Goal: Check status: Check status

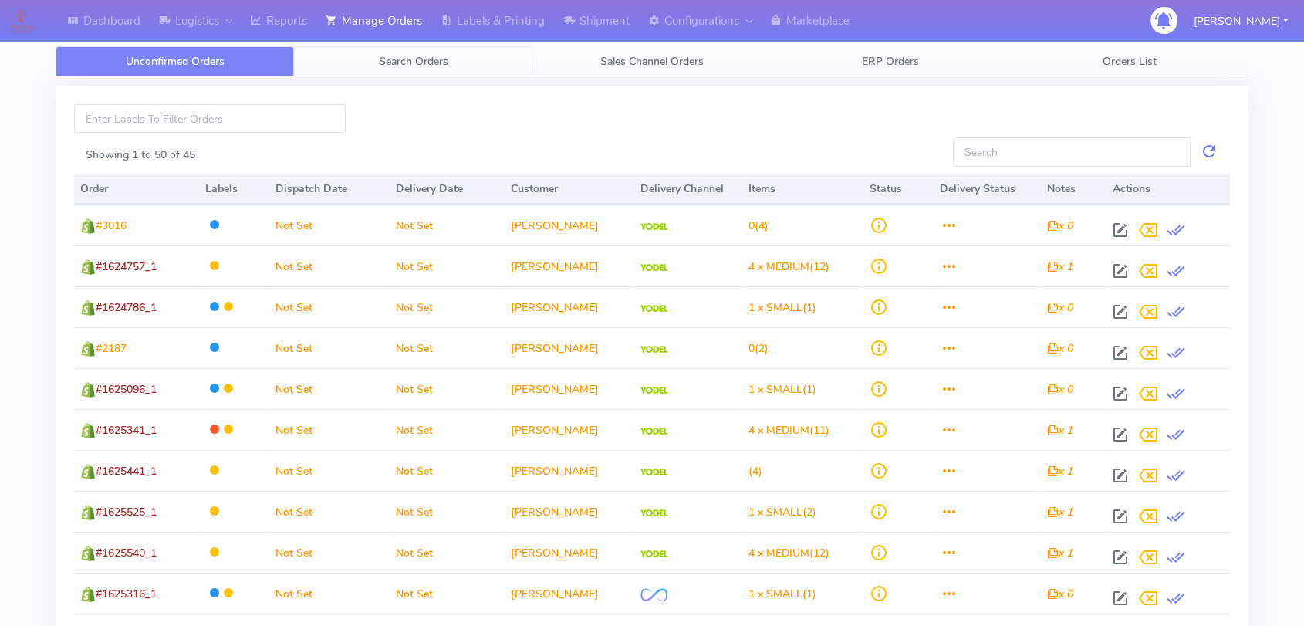
click at [419, 52] on link "Search Orders" at bounding box center [413, 61] width 238 height 30
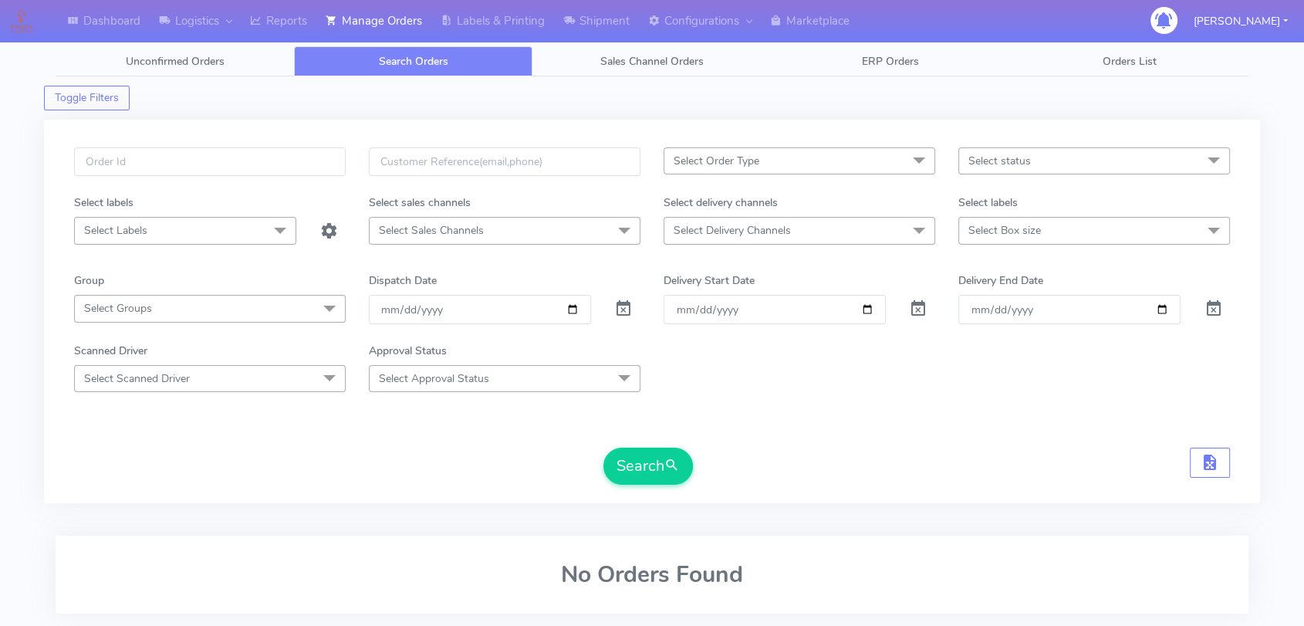
click at [174, 180] on div at bounding box center [210, 170] width 295 height 47
drag, startPoint x: 181, startPoint y: 166, endPoint x: 184, endPoint y: 157, distance: 9.3
click at [181, 165] on input "text" at bounding box center [210, 161] width 272 height 29
paste input "1619351"
type input "1619351"
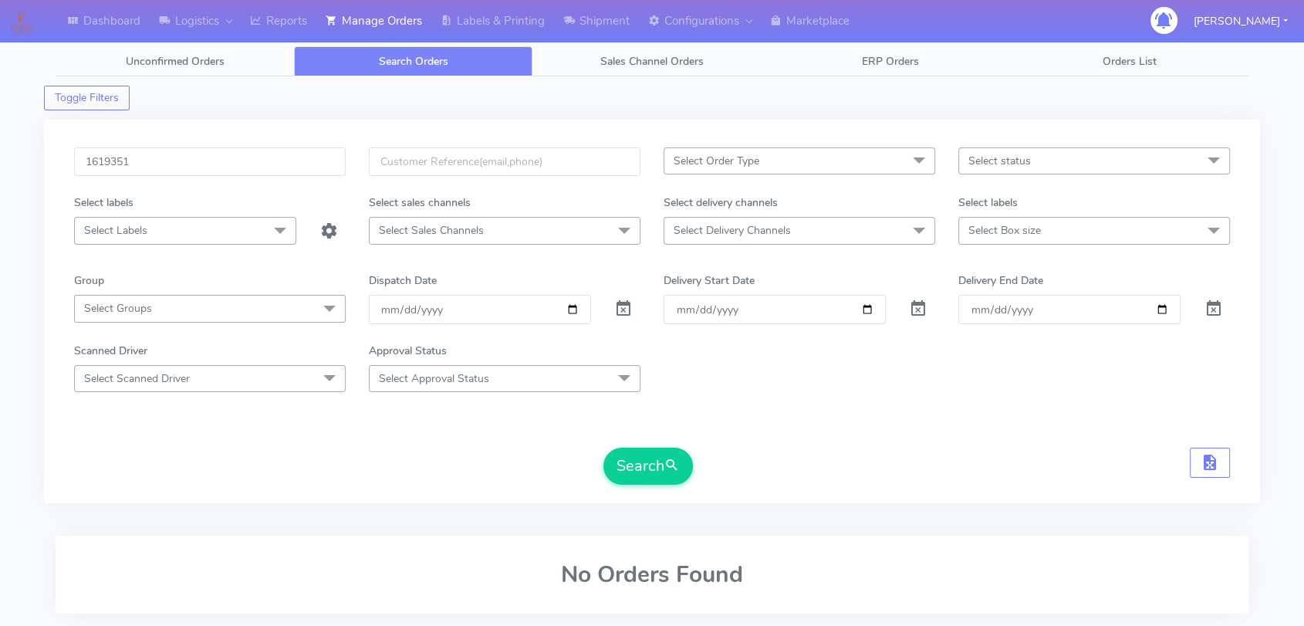
click at [630, 305] on span at bounding box center [623, 312] width 19 height 15
click at [623, 310] on span at bounding box center [623, 312] width 19 height 15
click at [647, 467] on button "Search" at bounding box center [648, 466] width 90 height 37
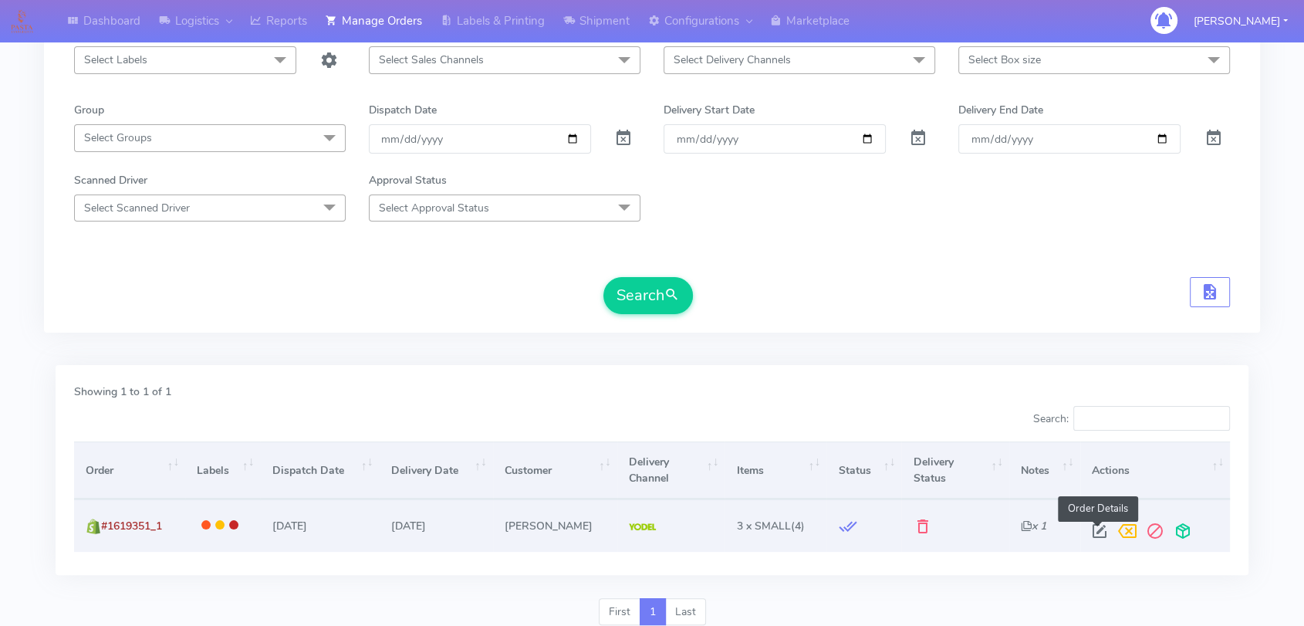
click at [1089, 527] on span at bounding box center [1100, 534] width 28 height 15
select select "5"
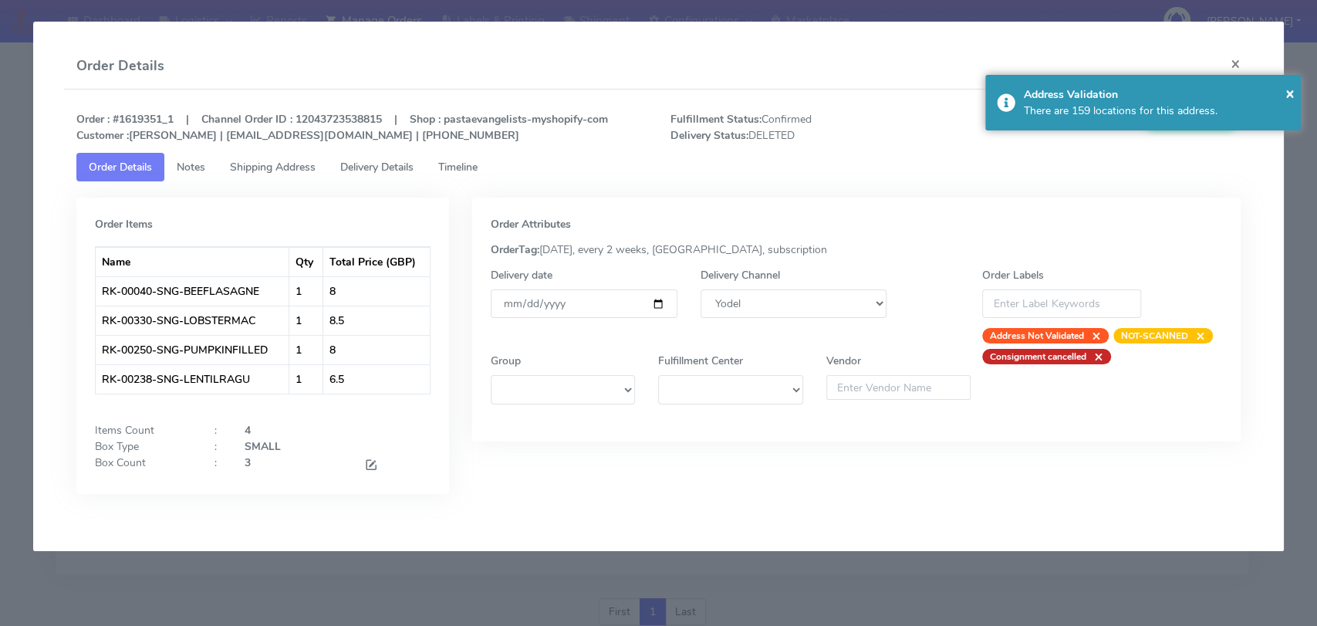
drag, startPoint x: 350, startPoint y: 170, endPoint x: 360, endPoint y: 164, distance: 11.1
click at [350, 170] on span "Delivery Details" at bounding box center [376, 167] width 73 height 15
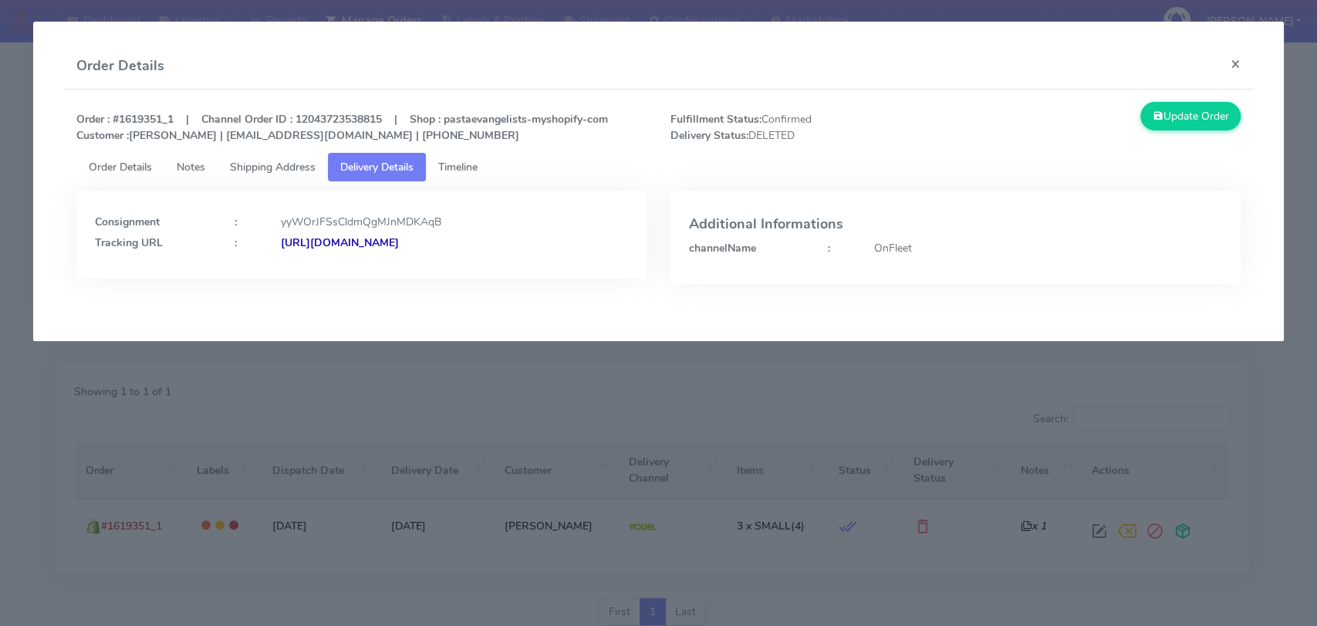
click at [461, 174] on link "Timeline" at bounding box center [458, 167] width 64 height 29
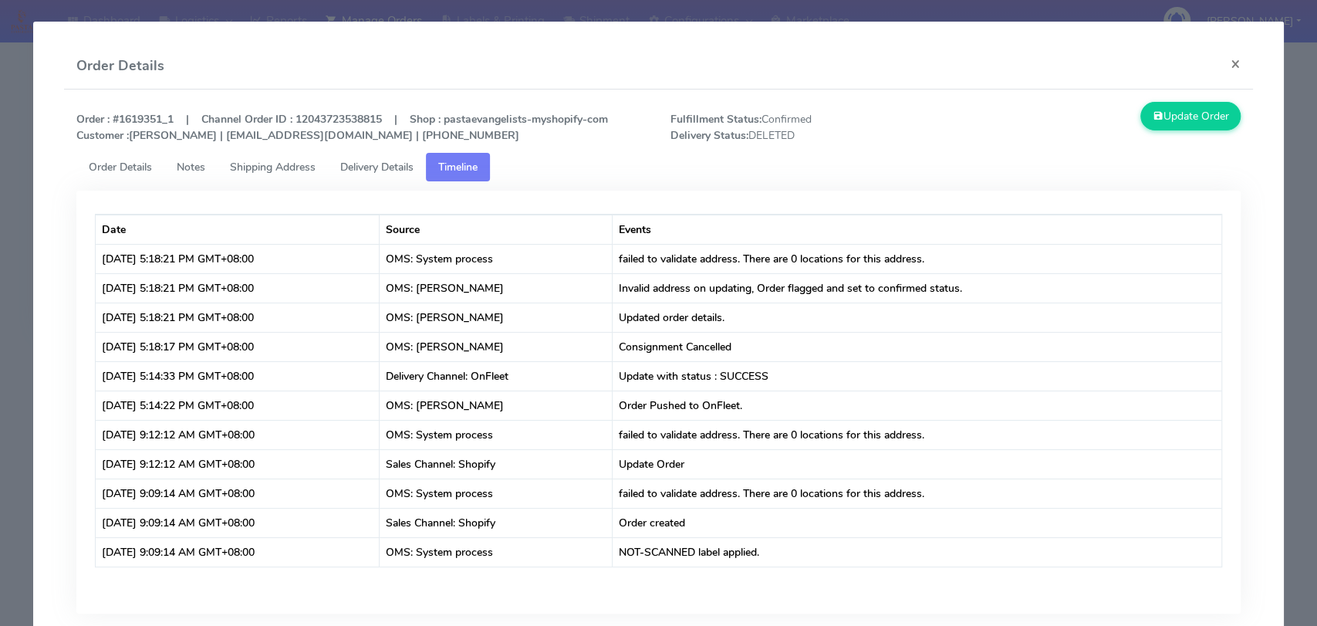
drag, startPoint x: 382, startPoint y: 177, endPoint x: 387, endPoint y: 168, distance: 10.1
click at [383, 177] on link "Delivery Details" at bounding box center [377, 167] width 98 height 29
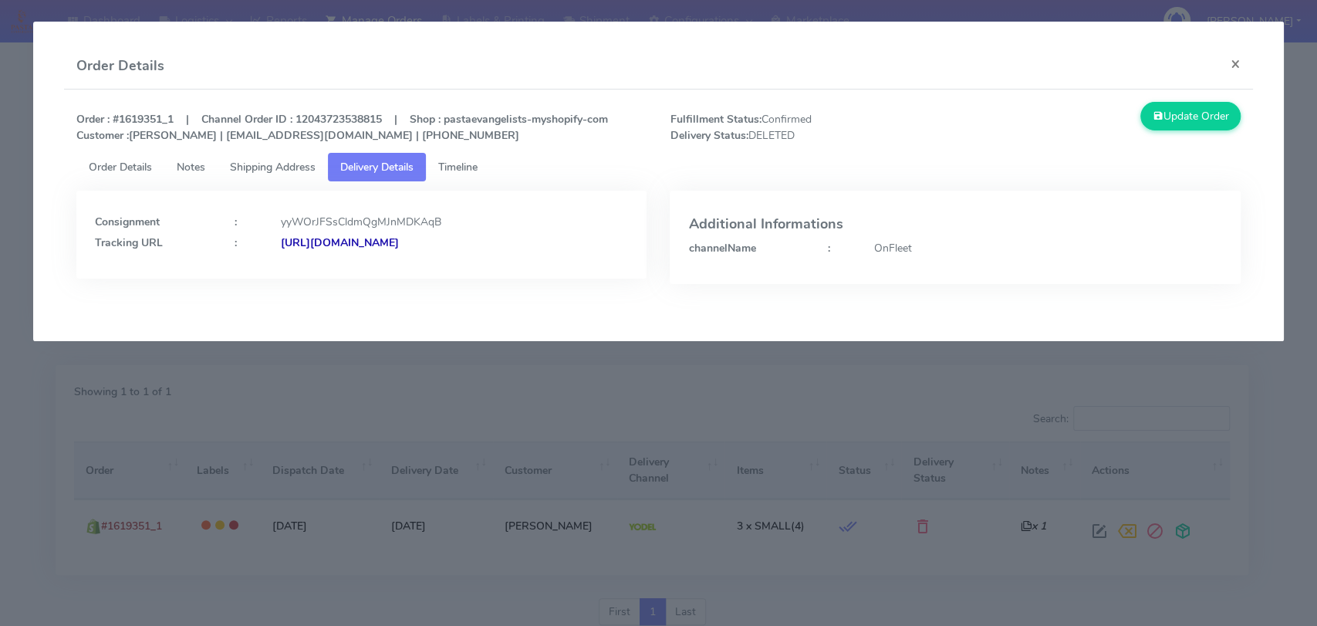
click at [362, 249] on div "[URL][DOMAIN_NAME]" at bounding box center [454, 243] width 371 height 16
drag, startPoint x: 1233, startPoint y: 59, endPoint x: 968, endPoint y: 84, distance: 266.6
click at [1233, 59] on button "×" at bounding box center [1235, 63] width 35 height 41
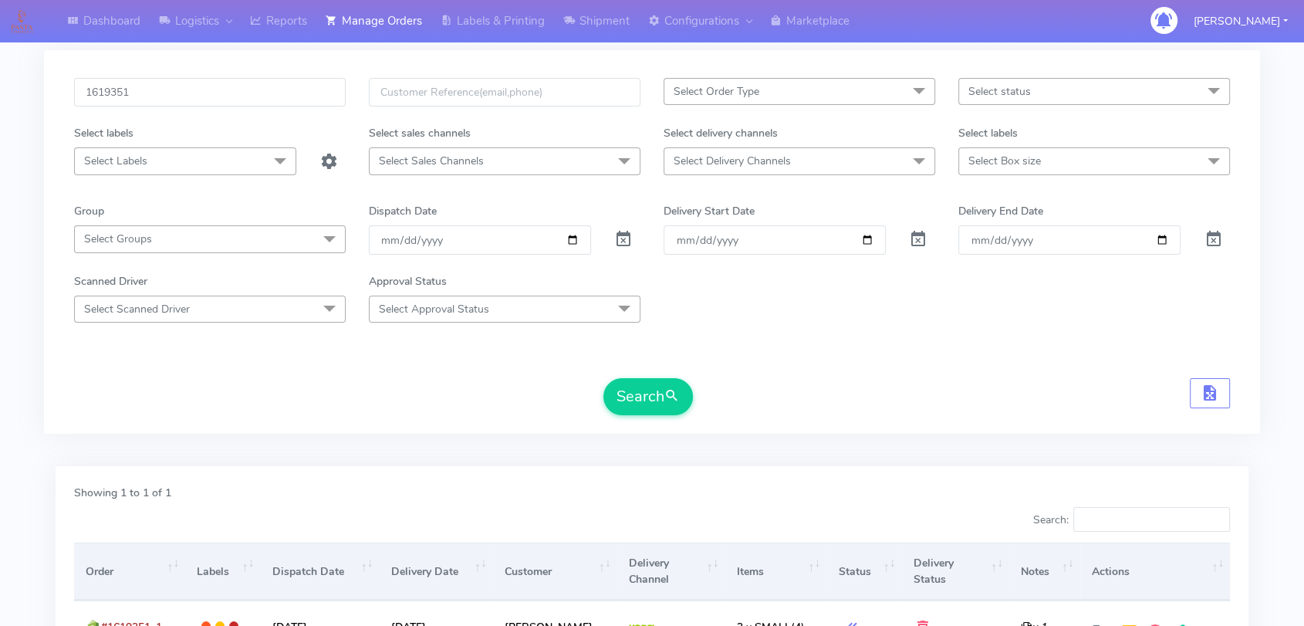
scroll to position [0, 0]
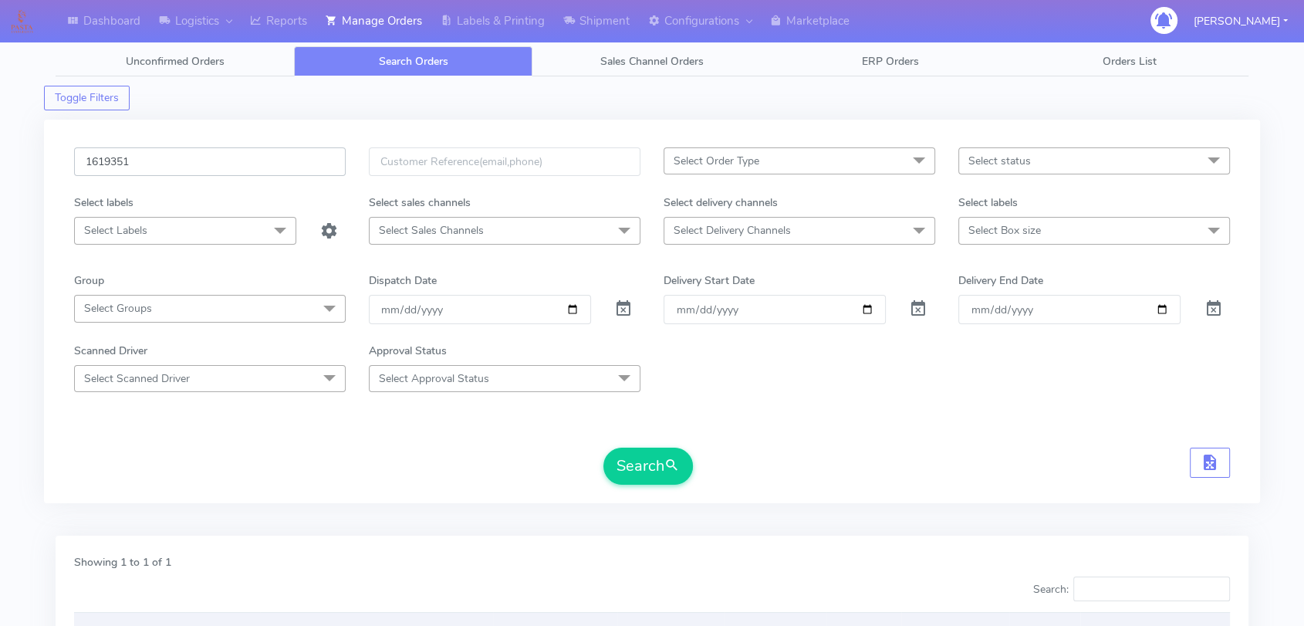
click at [197, 164] on input "1619351" at bounding box center [210, 161] width 272 height 29
paste input "120"
click at [647, 463] on button "Search" at bounding box center [648, 466] width 90 height 37
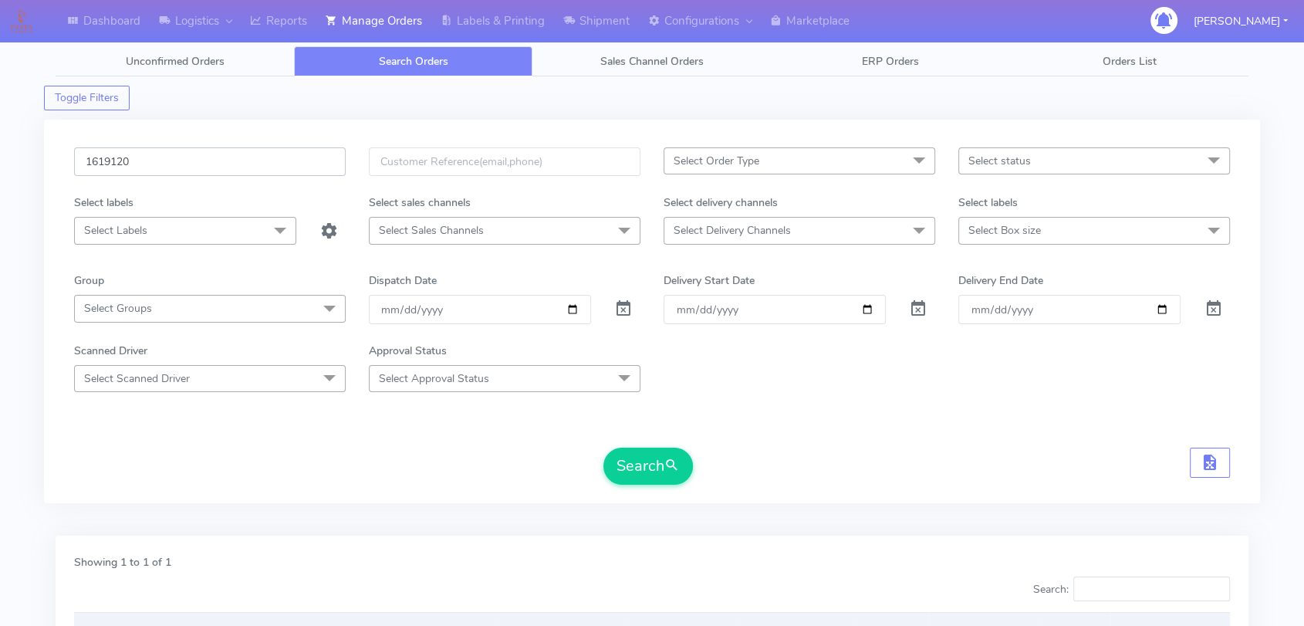
click at [241, 156] on input "1619120" at bounding box center [210, 161] width 272 height 29
paste input "986"
type input "1619986"
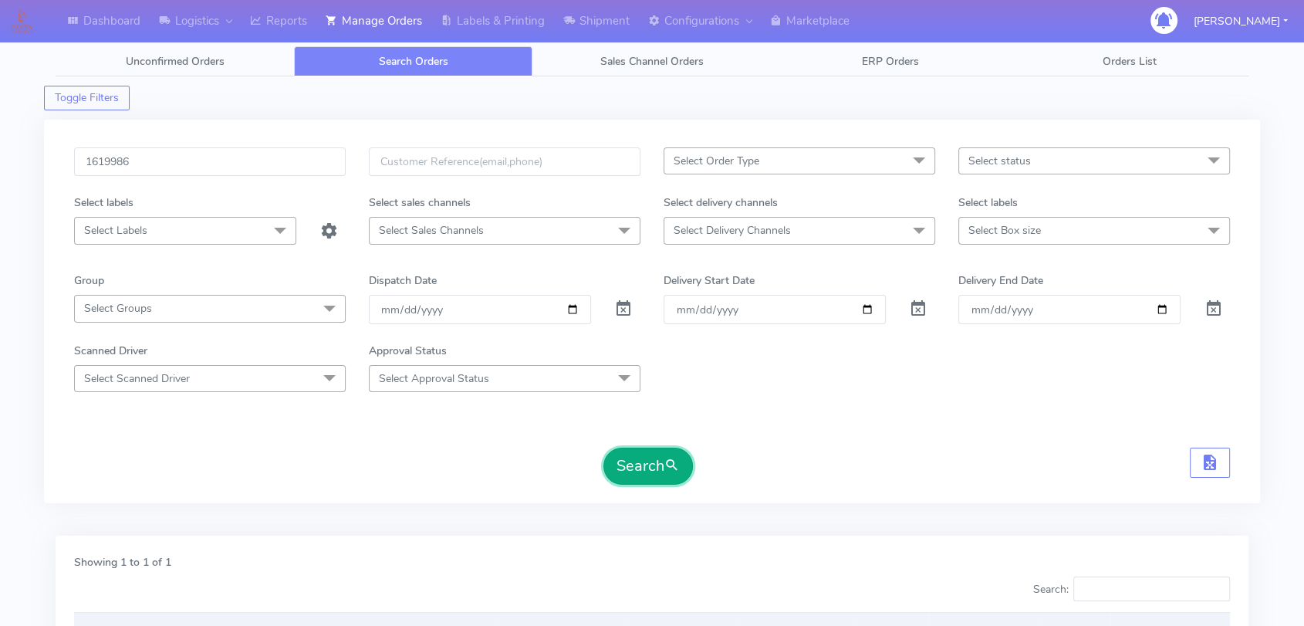
click at [651, 468] on button "Search" at bounding box center [648, 466] width 90 height 37
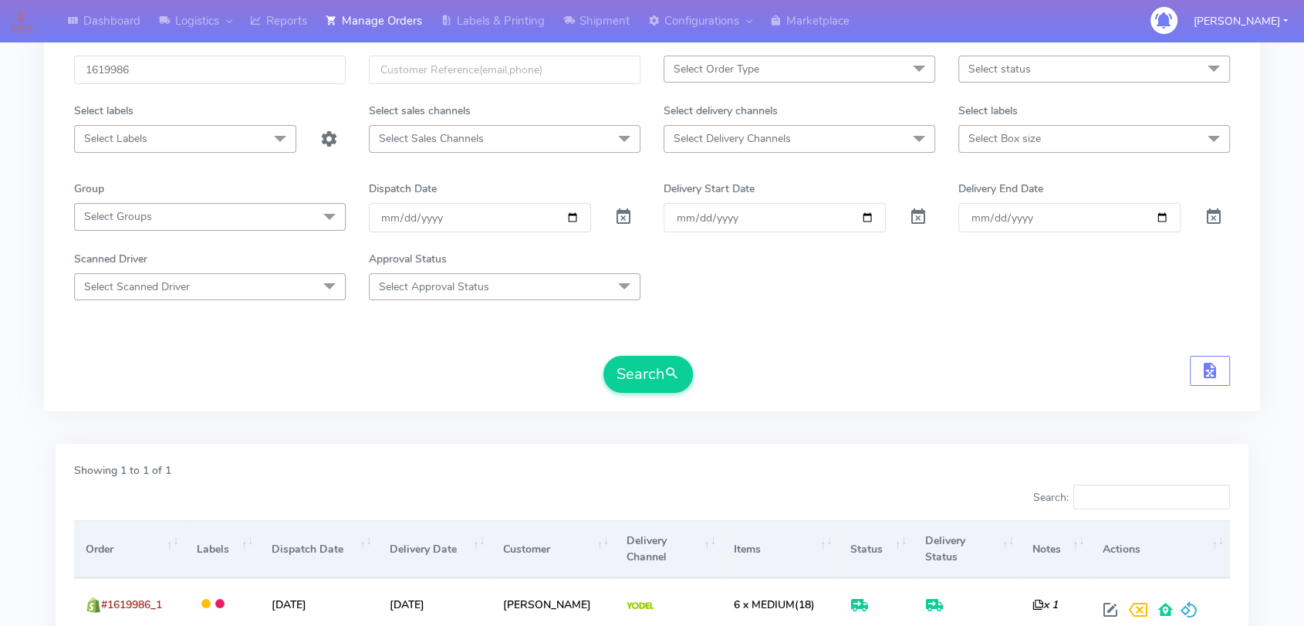
scroll to position [228, 0]
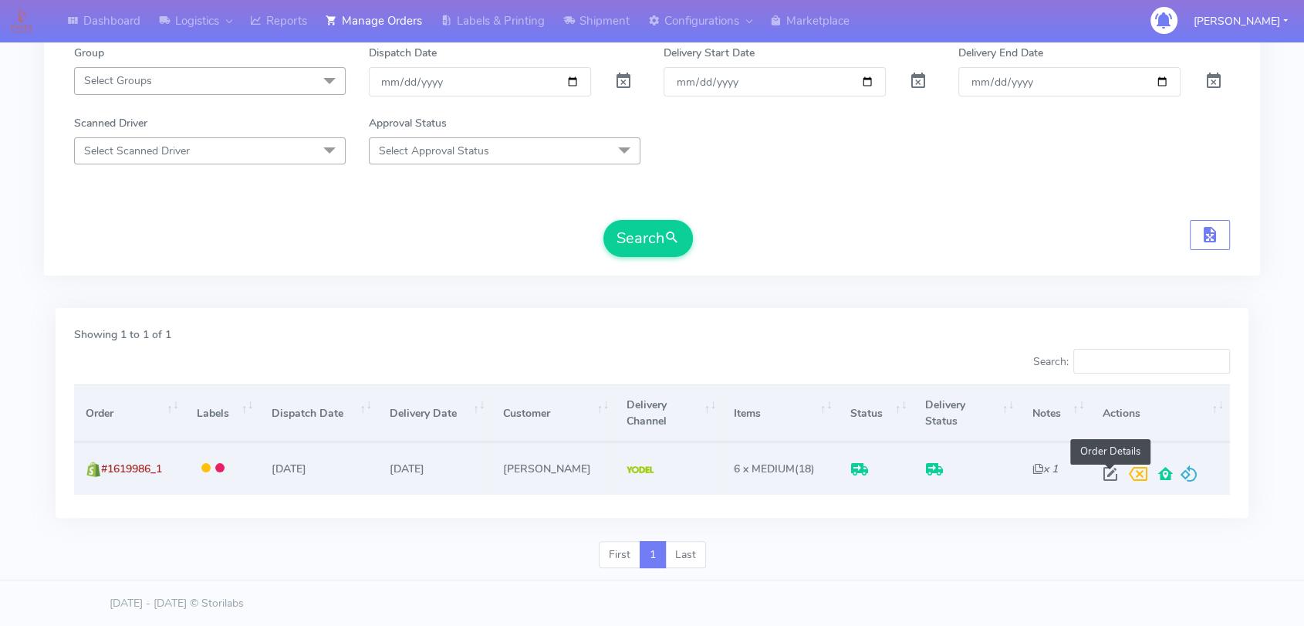
click at [1109, 480] on span at bounding box center [1110, 477] width 28 height 15
select select "5"
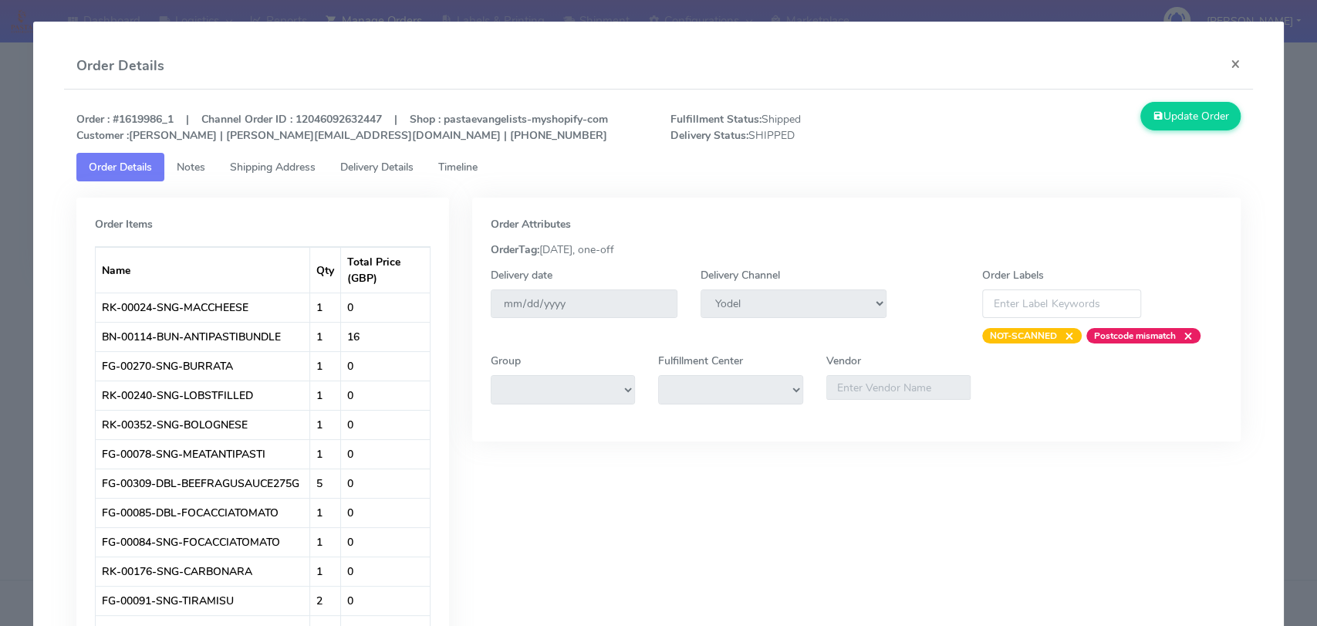
click at [342, 168] on link "Delivery Details" at bounding box center [377, 167] width 98 height 29
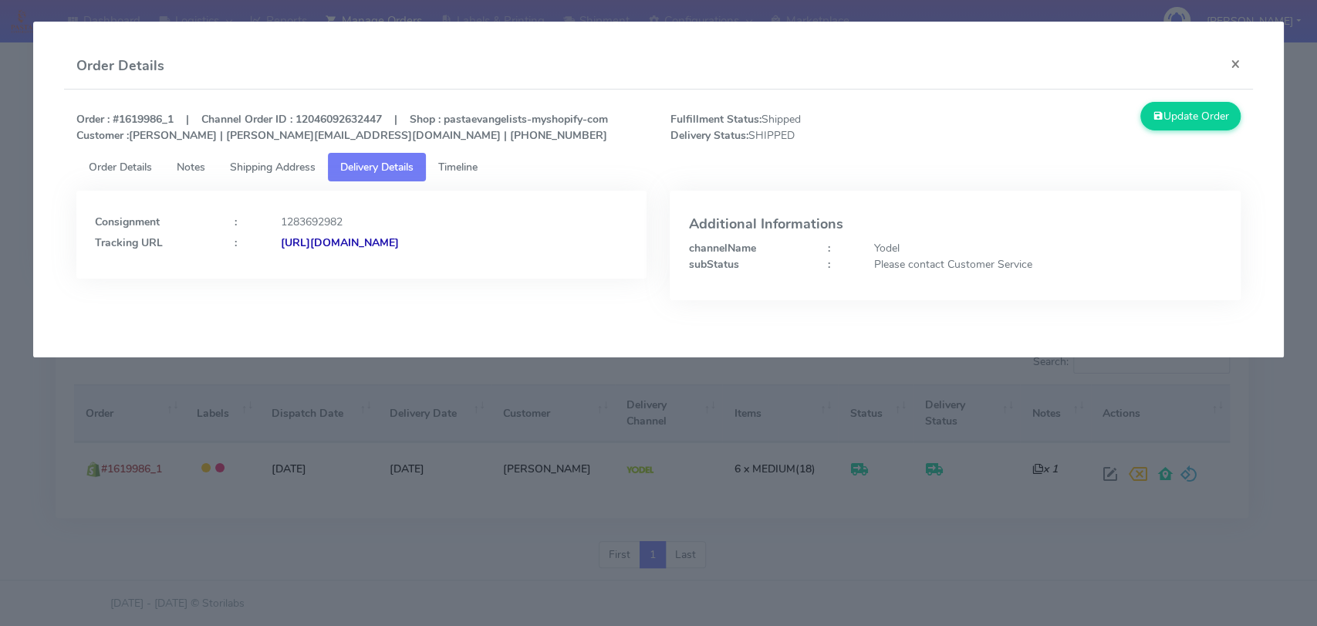
copy strong "JJD0002249960893178"
drag, startPoint x: 581, startPoint y: 255, endPoint x: 448, endPoint y: 248, distance: 132.9
click at [448, 248] on div "Consignment : 1283692982 Tracking URL : [URL][DOMAIN_NAME]" at bounding box center [361, 235] width 570 height 88
copy strong "JJD0002249960893178"
click at [1236, 55] on button "×" at bounding box center [1235, 63] width 35 height 41
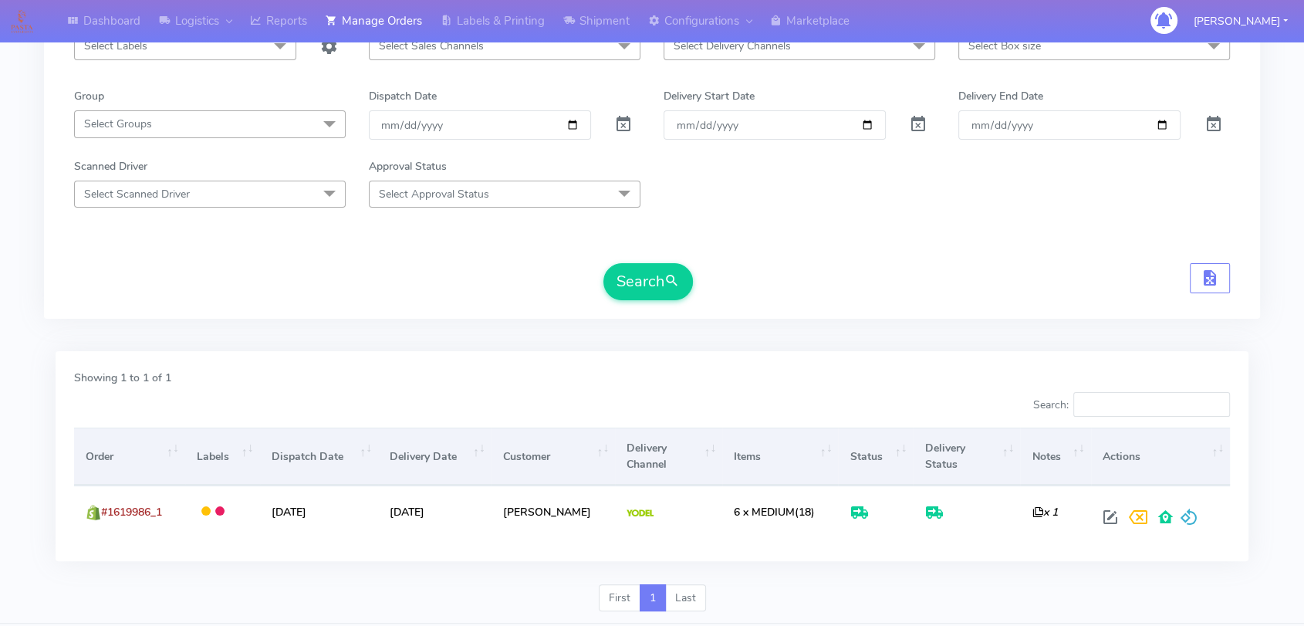
scroll to position [0, 0]
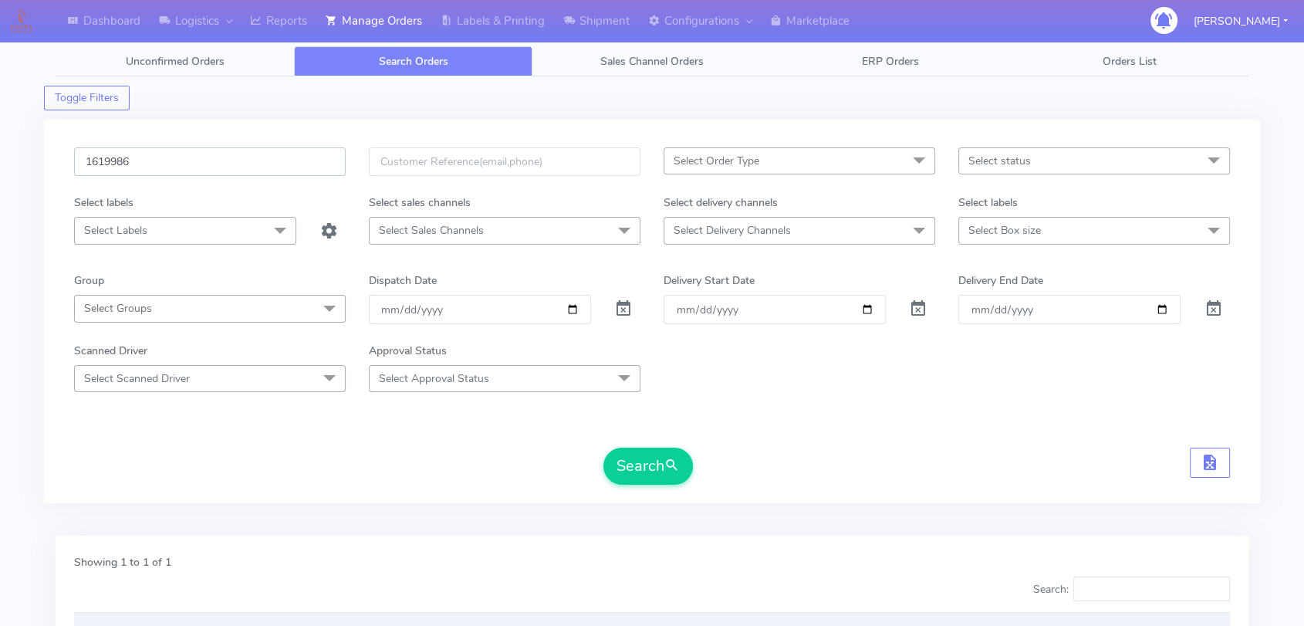
click at [201, 149] on input "1619986" at bounding box center [210, 161] width 272 height 29
click at [202, 147] on input "1619986" at bounding box center [210, 161] width 272 height 29
paste input "1621867"
click at [104, 162] on input "16199861621867" at bounding box center [210, 161] width 272 height 29
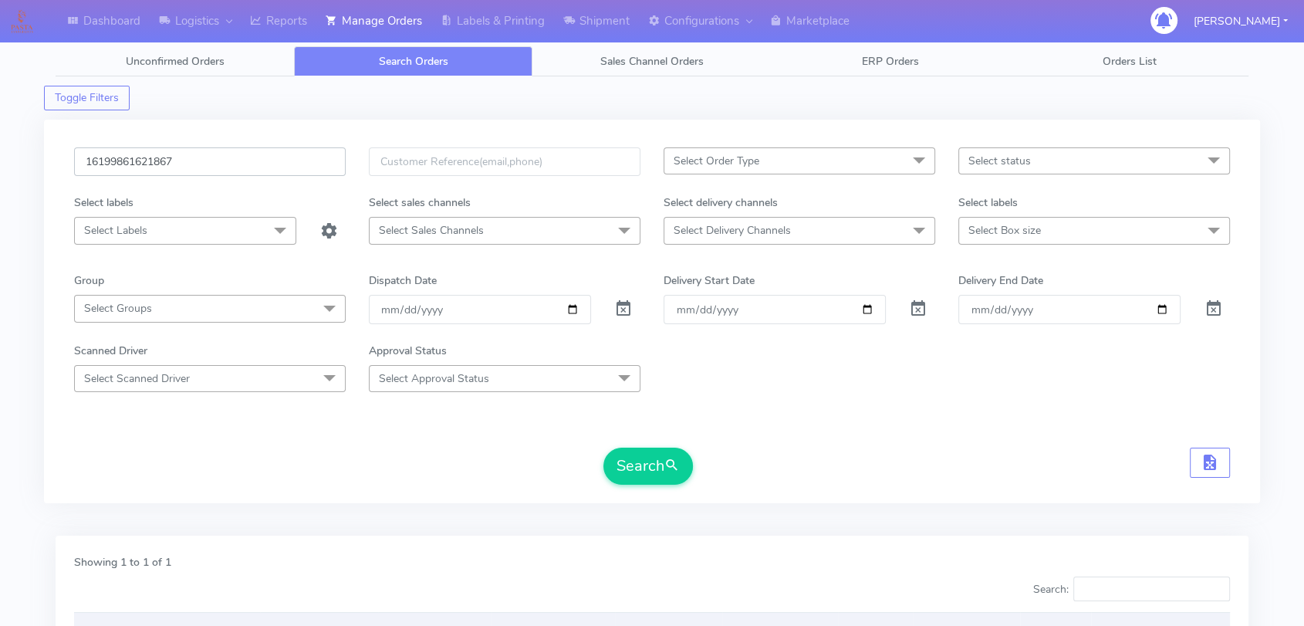
paste input "text"
type input "1621867"
click at [648, 454] on button "Search" at bounding box center [648, 466] width 90 height 37
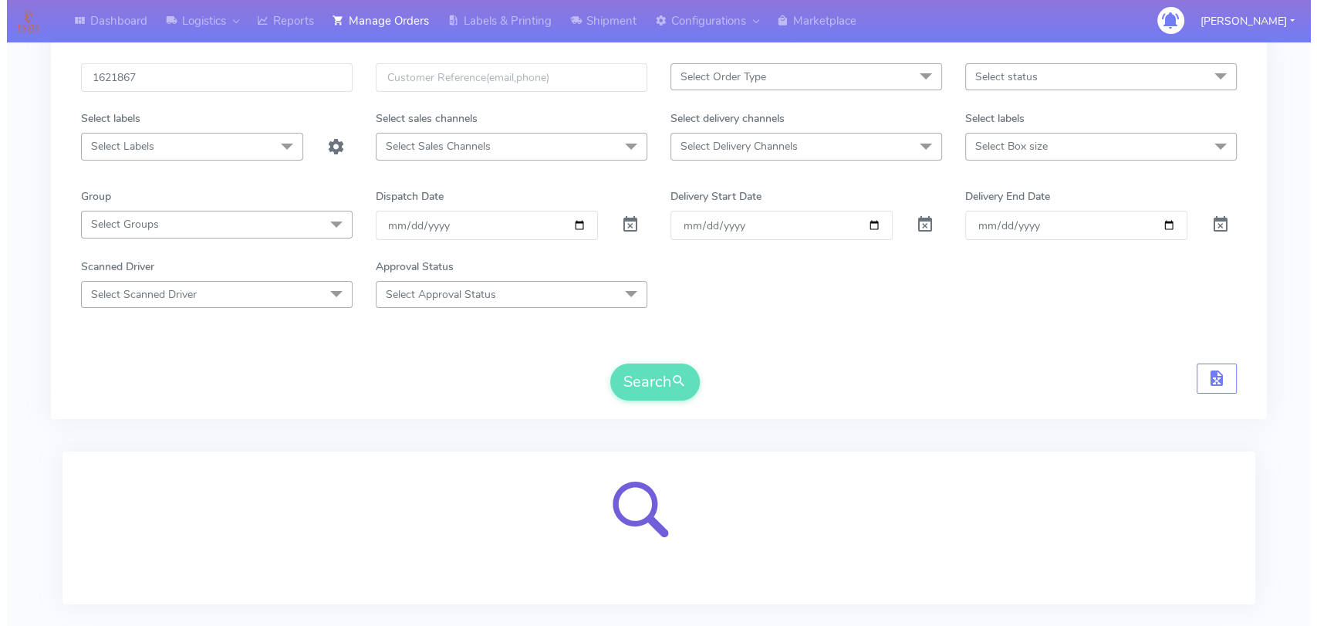
scroll to position [171, 0]
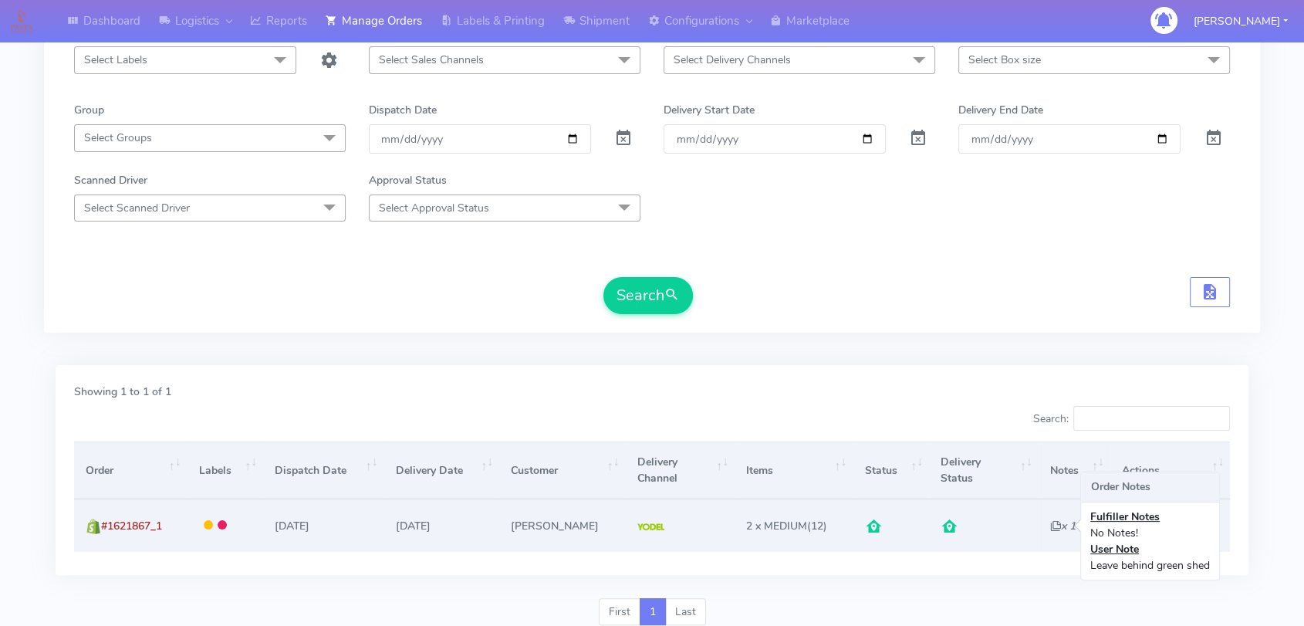
click at [1050, 529] on icon "x 1" at bounding box center [1062, 526] width 25 height 15
click at [1117, 529] on span at bounding box center [1130, 534] width 28 height 15
select select "5"
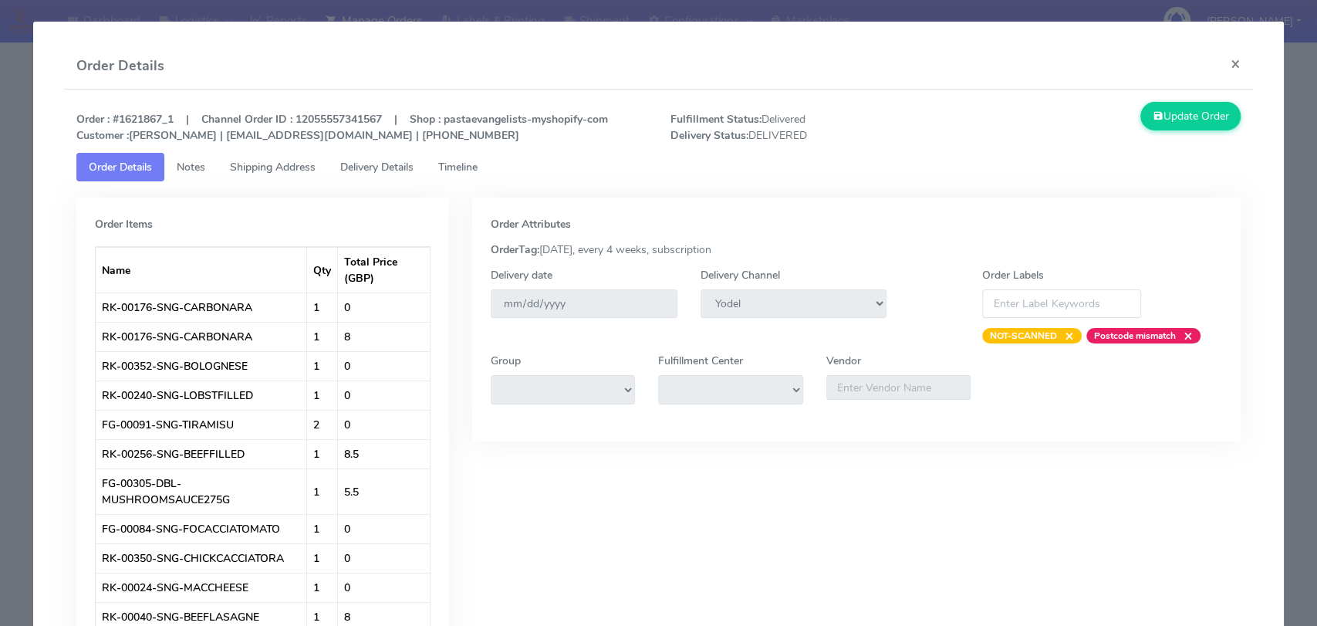
click at [359, 160] on span "Delivery Details" at bounding box center [376, 167] width 73 height 15
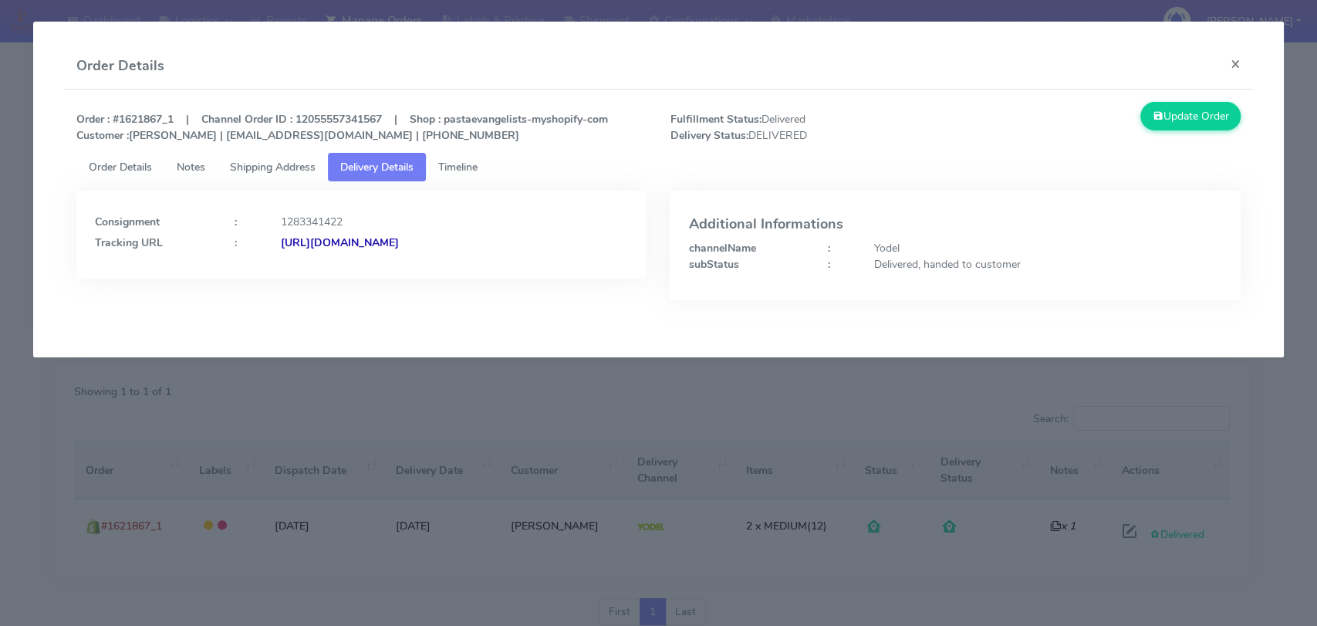
copy strong "JJD0002249960892352"
drag, startPoint x: 560, startPoint y: 245, endPoint x: 448, endPoint y: 252, distance: 112.1
click at [448, 252] on div "Consignment : 1283341422 Tracking URL : [URL][DOMAIN_NAME]" at bounding box center [361, 235] width 570 height 88
